Goal: Transaction & Acquisition: Download file/media

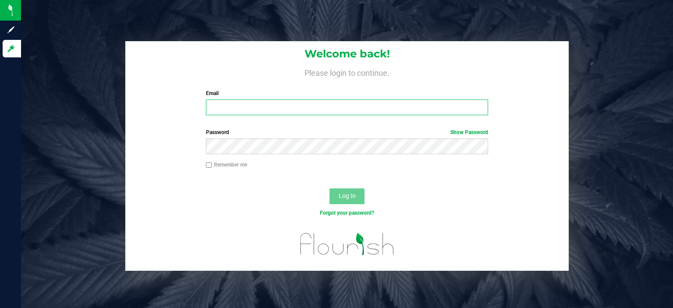
click at [237, 108] on input "Email" at bounding box center [347, 107] width 283 height 16
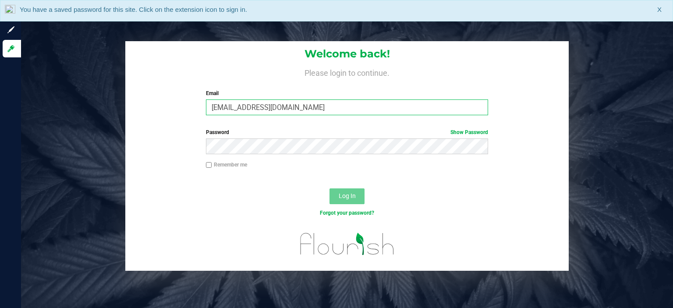
type input "[EMAIL_ADDRESS][DOMAIN_NAME]"
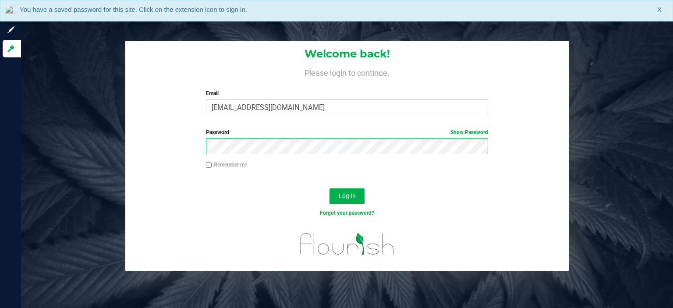
click at [329, 188] on button "Log In" at bounding box center [346, 196] width 35 height 16
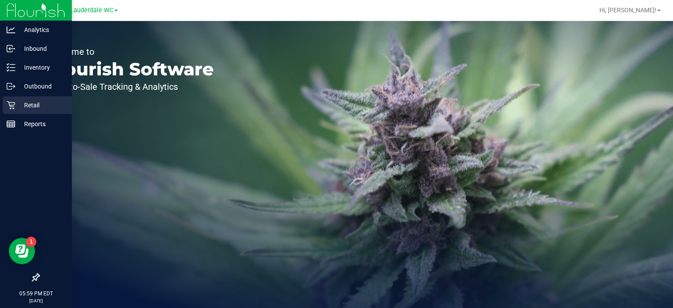
click at [20, 100] on p "Retail" at bounding box center [41, 105] width 53 height 11
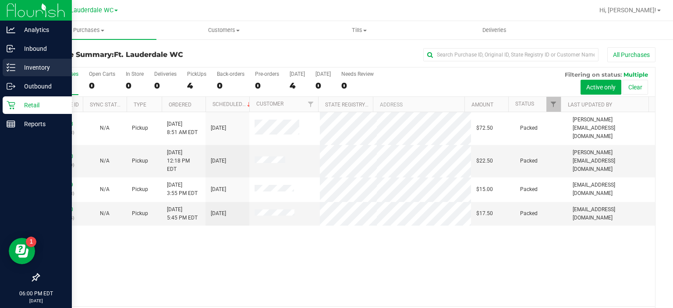
click at [34, 61] on div "Inventory" at bounding box center [37, 68] width 69 height 18
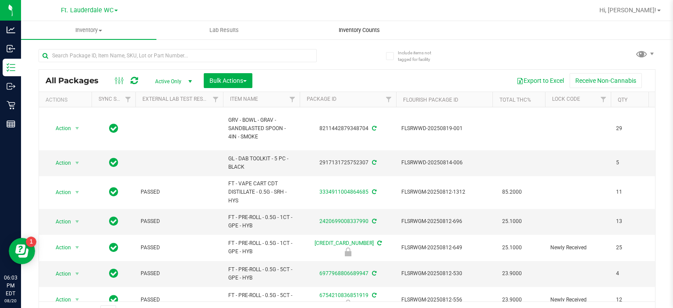
click at [353, 26] on span "Inventory Counts" at bounding box center [359, 30] width 65 height 8
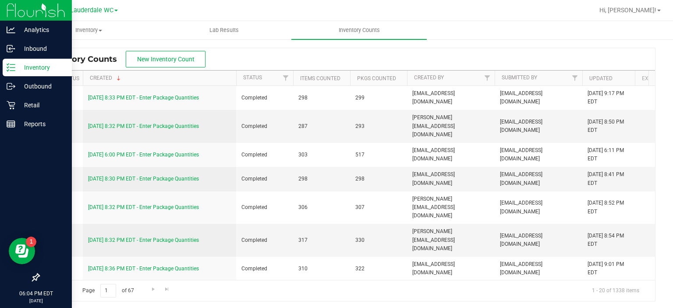
click at [25, 64] on p "Inventory" at bounding box center [41, 67] width 53 height 11
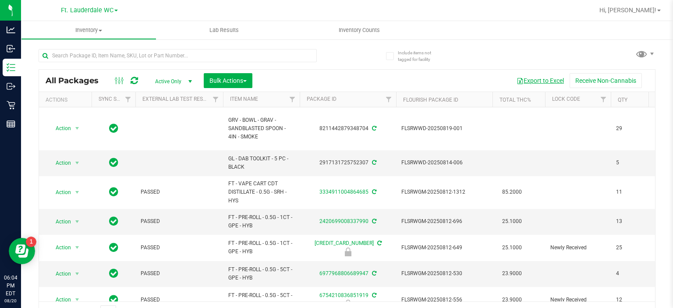
click at [516, 80] on button "Export to Excel" at bounding box center [540, 80] width 59 height 15
